Goal: Navigation & Orientation: Understand site structure

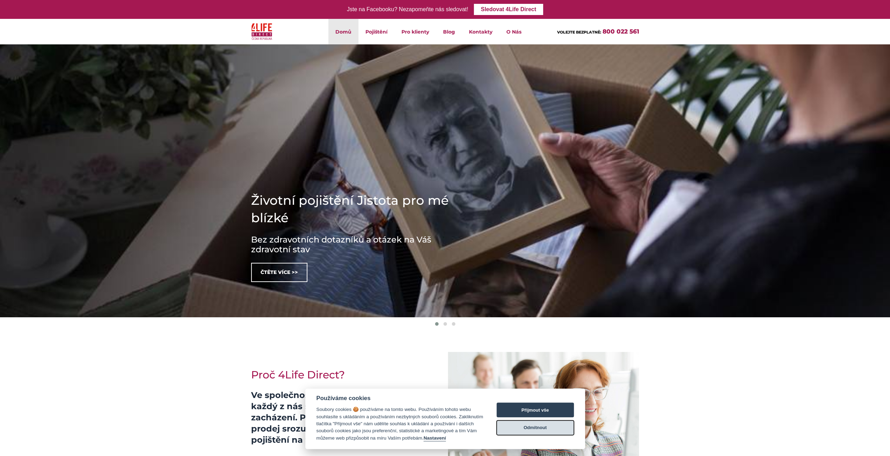
drag, startPoint x: 528, startPoint y: 433, endPoint x: 523, endPoint y: 429, distance: 6.2
click at [528, 432] on button "Odmítnout" at bounding box center [534, 427] width 77 height 15
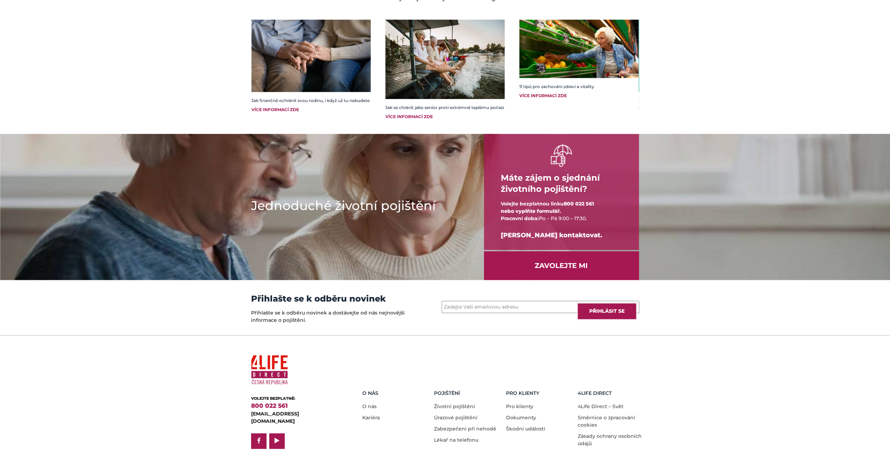
scroll to position [779, 0]
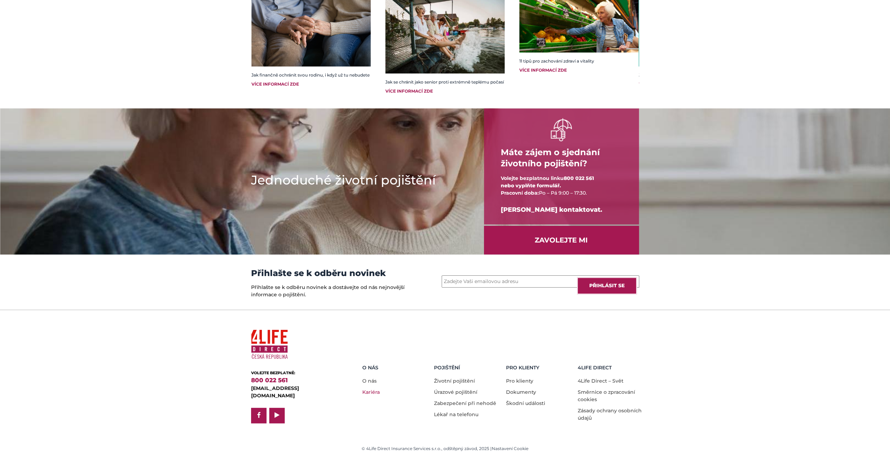
click at [368, 389] on link "Kariéra" at bounding box center [370, 392] width 17 height 6
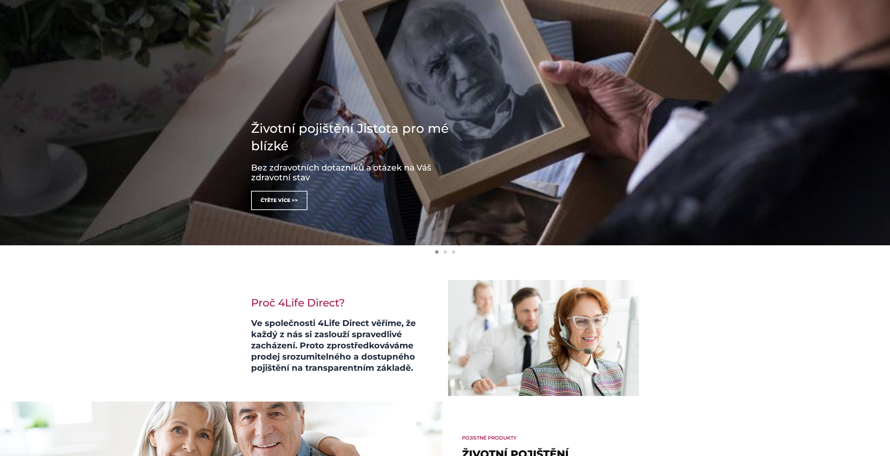
scroll to position [0, 0]
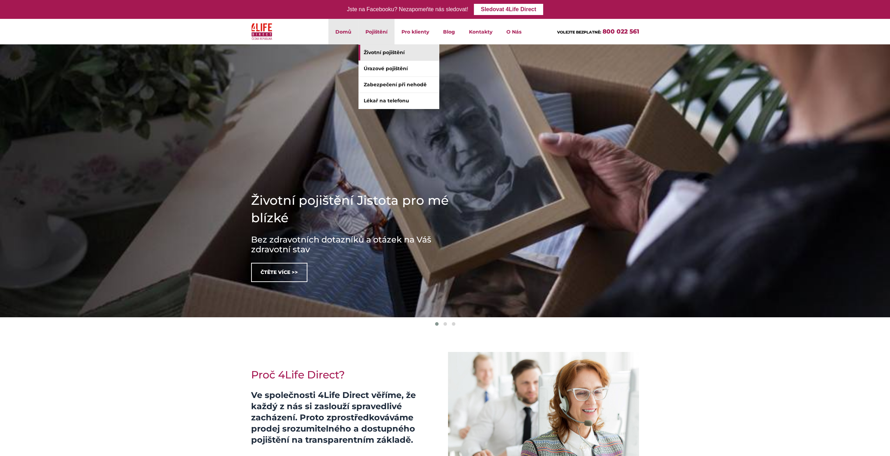
click at [377, 49] on link "Životní pojištění" at bounding box center [398, 53] width 80 height 16
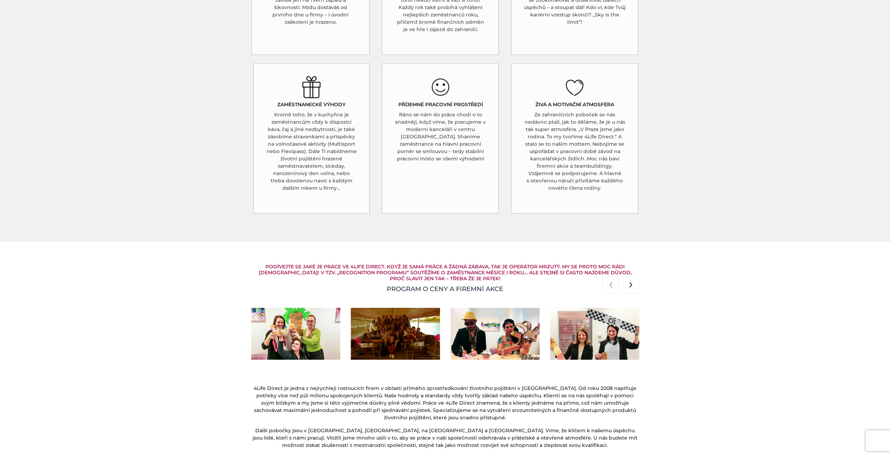
scroll to position [769, 0]
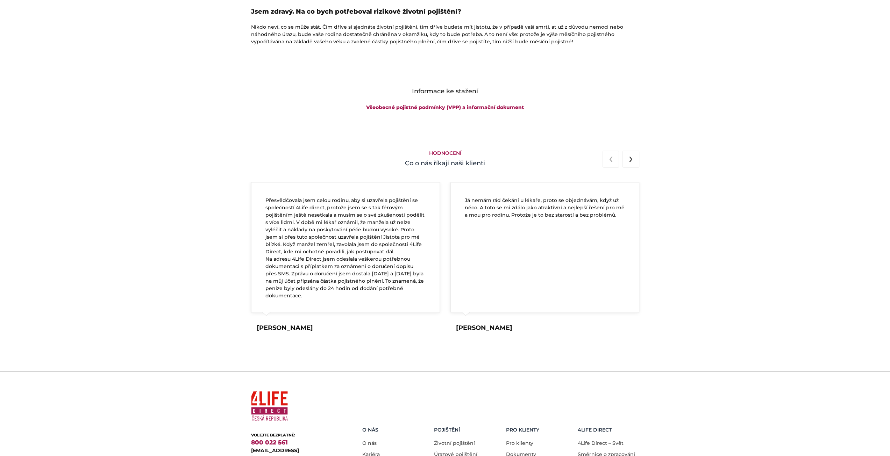
scroll to position [1192, 0]
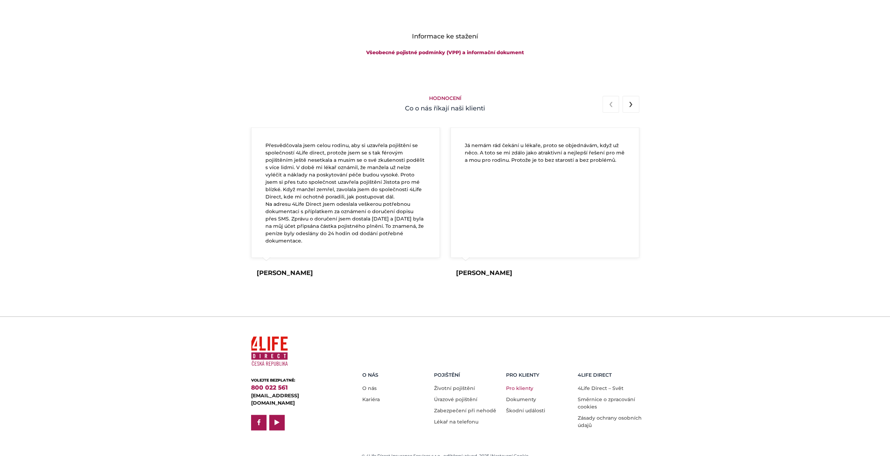
click at [517, 385] on link "Pro klienty" at bounding box center [519, 388] width 27 height 6
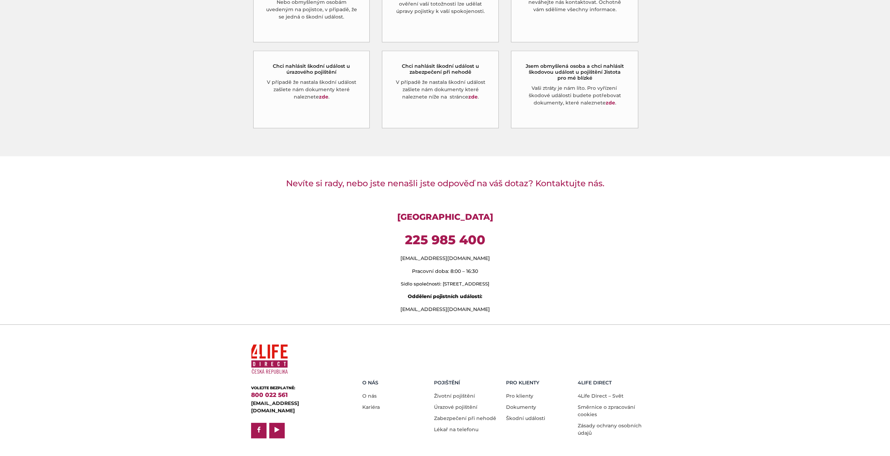
scroll to position [425, 0]
click at [460, 403] on link "Úrazové pojištění" at bounding box center [455, 406] width 43 height 6
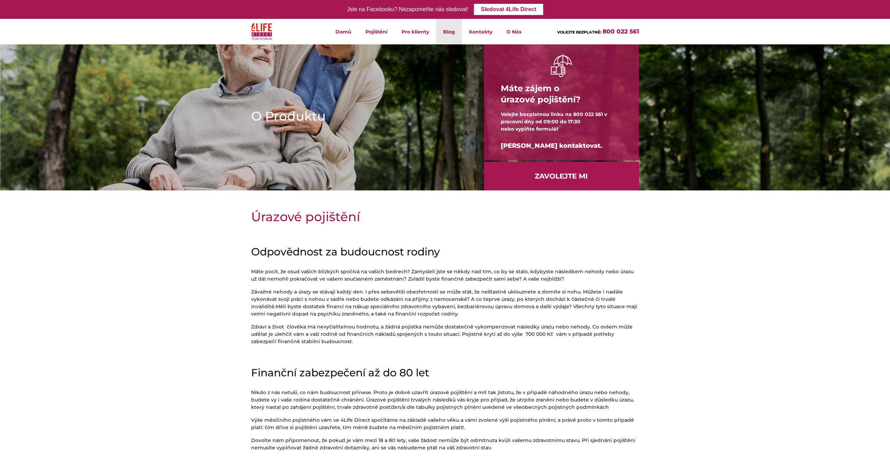
click at [449, 32] on link "Blog" at bounding box center [449, 32] width 26 height 26
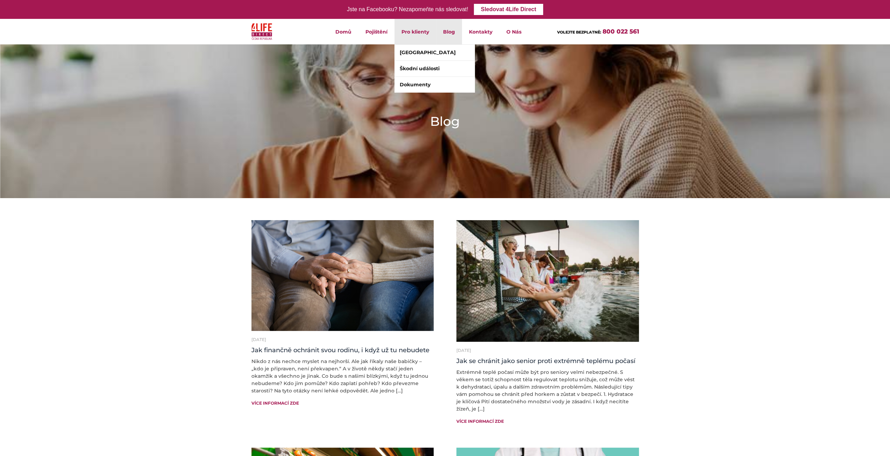
click at [402, 34] on li "Pro klienty [GEOGRAPHIC_DATA] [GEOGRAPHIC_DATA] události Dokumenty" at bounding box center [415, 32] width 42 height 26
